Goal: Information Seeking & Learning: Check status

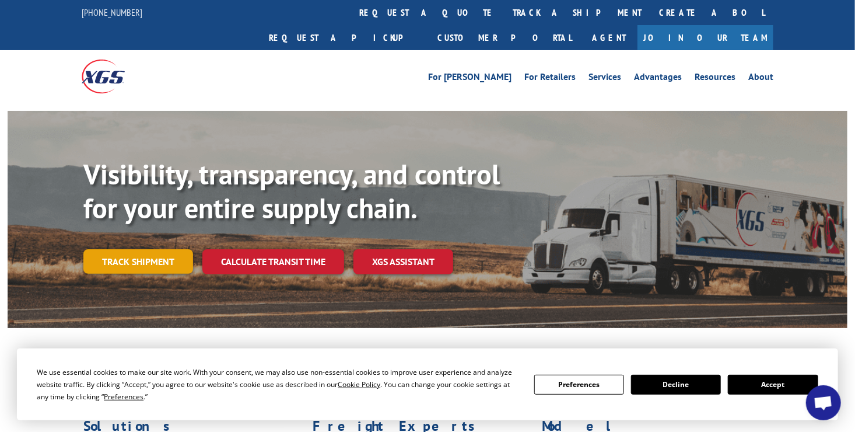
click at [169, 249] on link "Track shipment" at bounding box center [138, 261] width 110 height 24
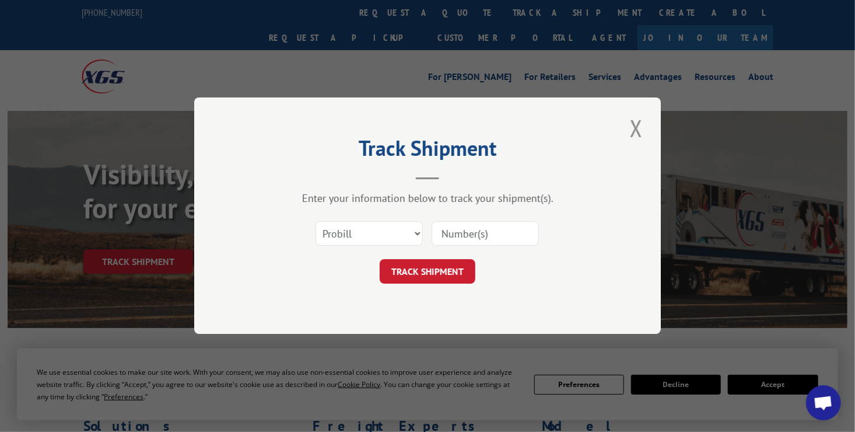
click at [462, 230] on input at bounding box center [485, 234] width 107 height 24
type input "15006716"
click at [432, 276] on button "TRACK SHIPMENT" at bounding box center [428, 272] width 96 height 24
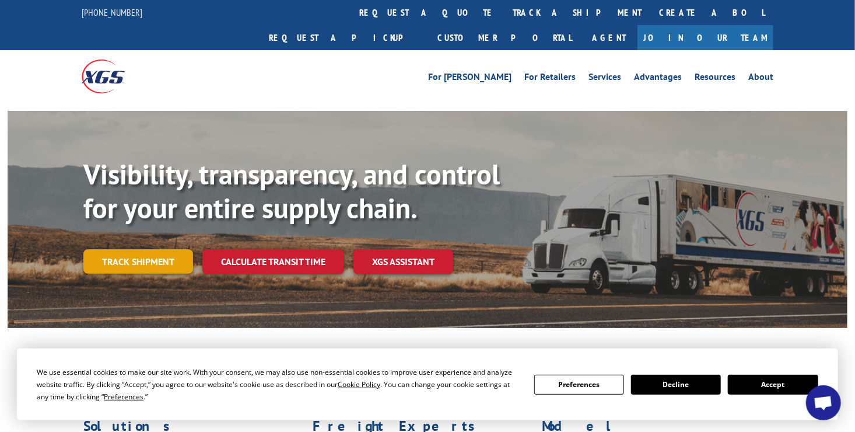
click at [144, 249] on link "Track shipment" at bounding box center [138, 261] width 110 height 24
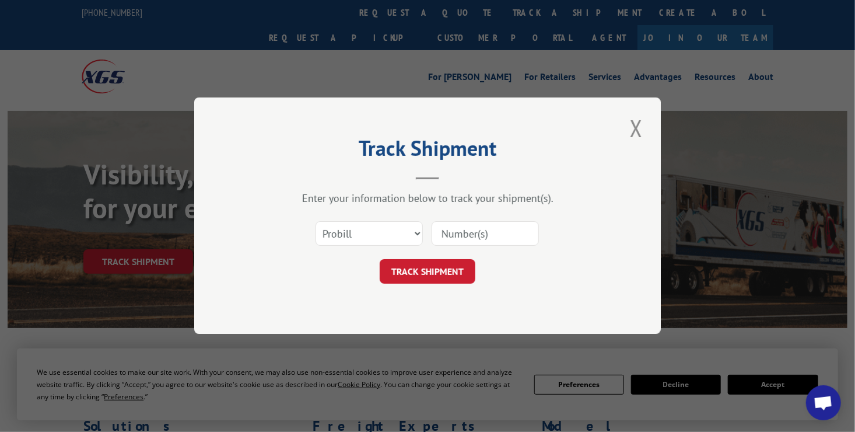
click at [451, 233] on input at bounding box center [485, 234] width 107 height 24
click at [451, 233] on input "15006716" at bounding box center [485, 234] width 107 height 24
type input "15006716"
click at [443, 277] on button "TRACK SHIPMENT" at bounding box center [428, 272] width 96 height 24
